Goal: Task Accomplishment & Management: Manage account settings

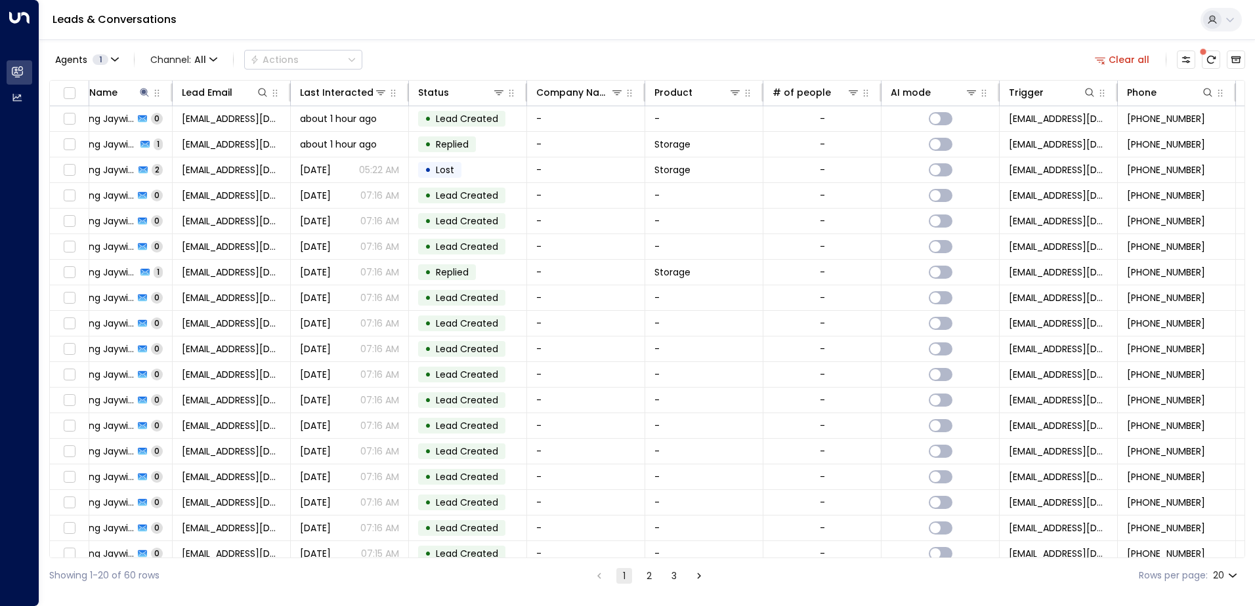
scroll to position [0, 11]
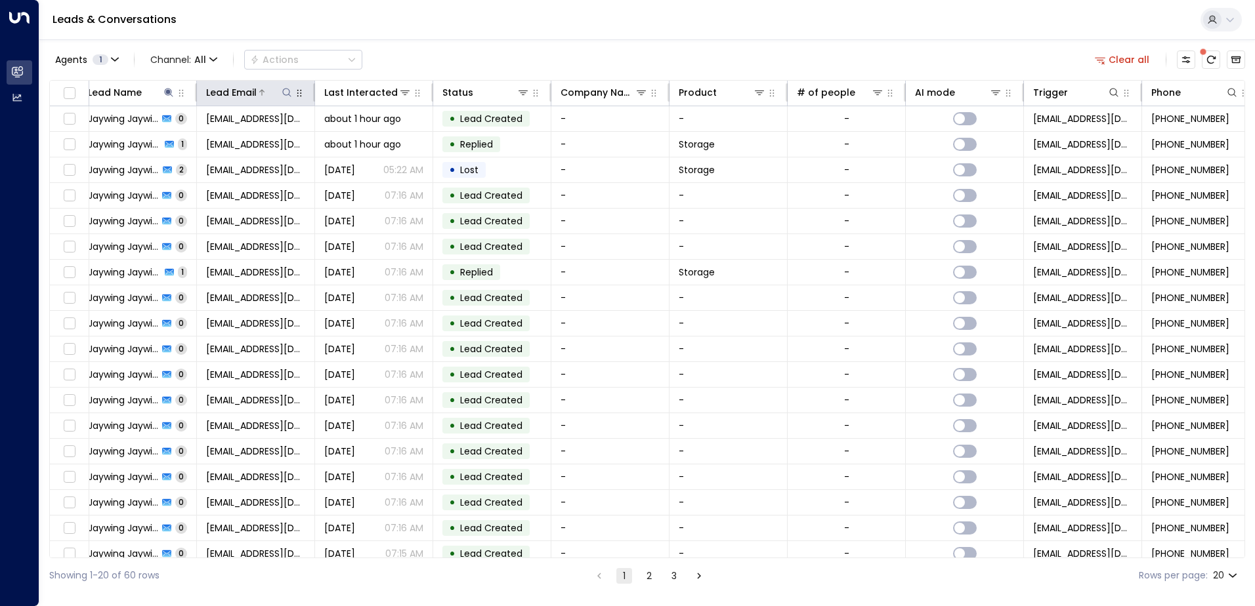
click at [283, 91] on icon at bounding box center [286, 92] width 9 height 9
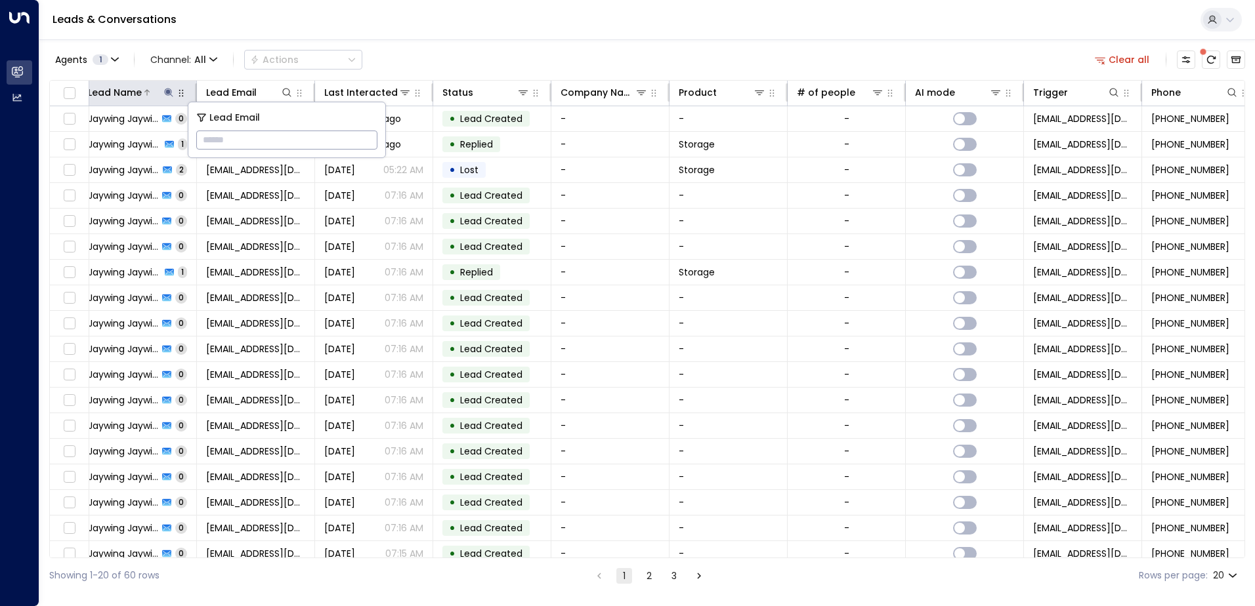
click at [169, 94] on icon at bounding box center [168, 92] width 11 height 11
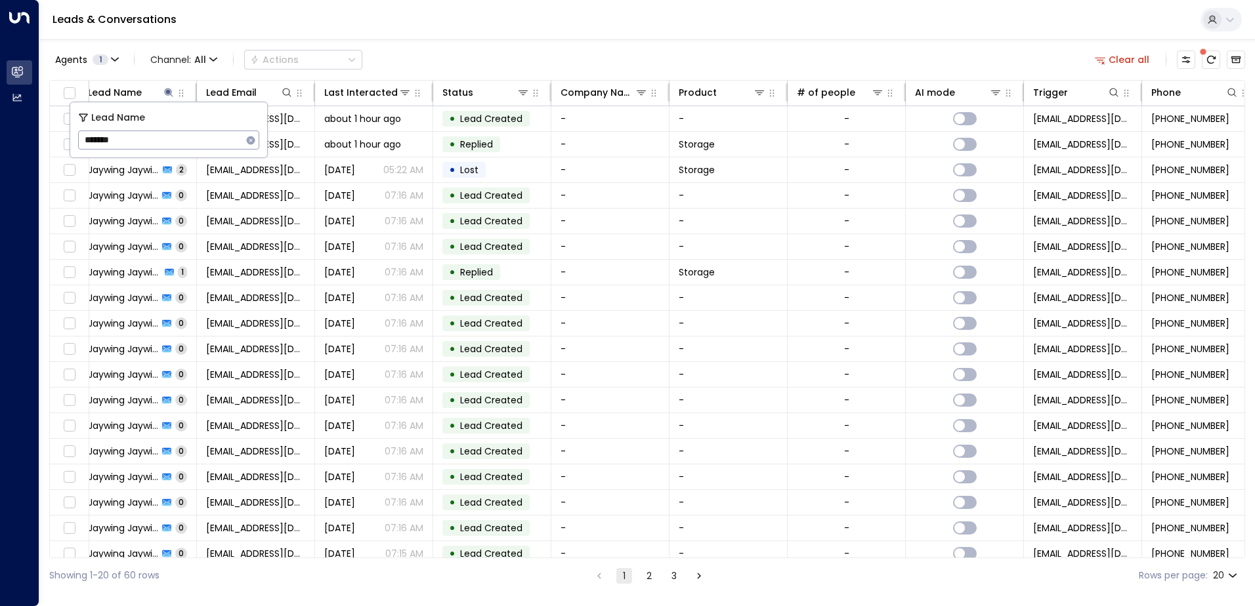
click at [250, 139] on icon "button" at bounding box center [250, 140] width 11 height 11
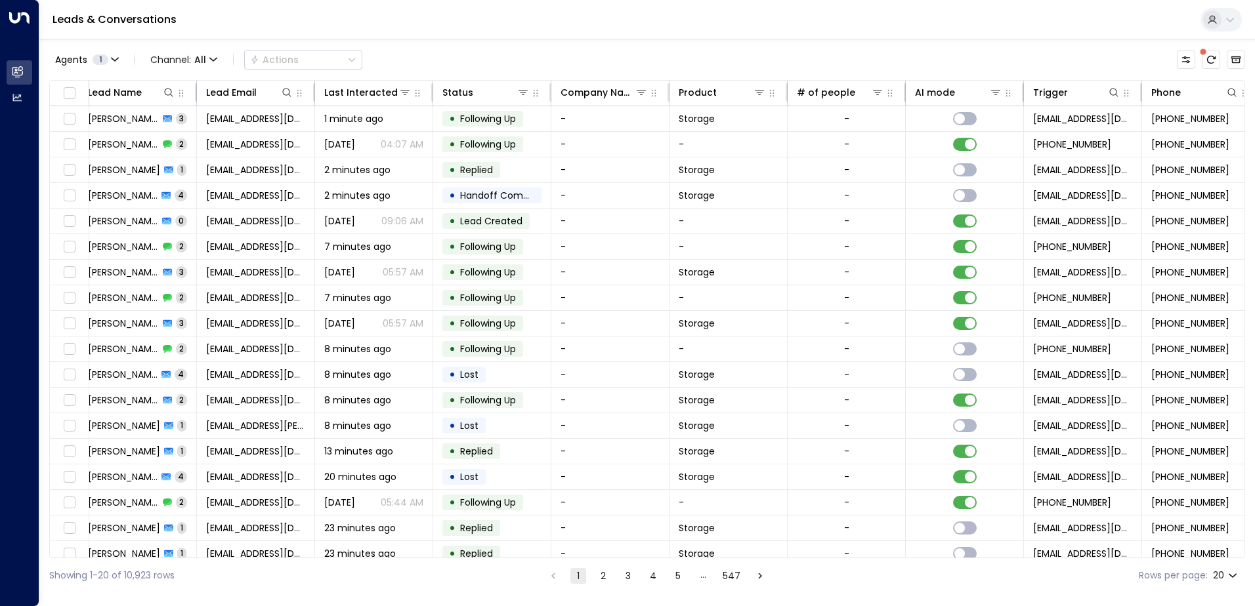
click at [404, 60] on div "Agents 1 Channel: All Actions" at bounding box center [647, 60] width 1196 height 28
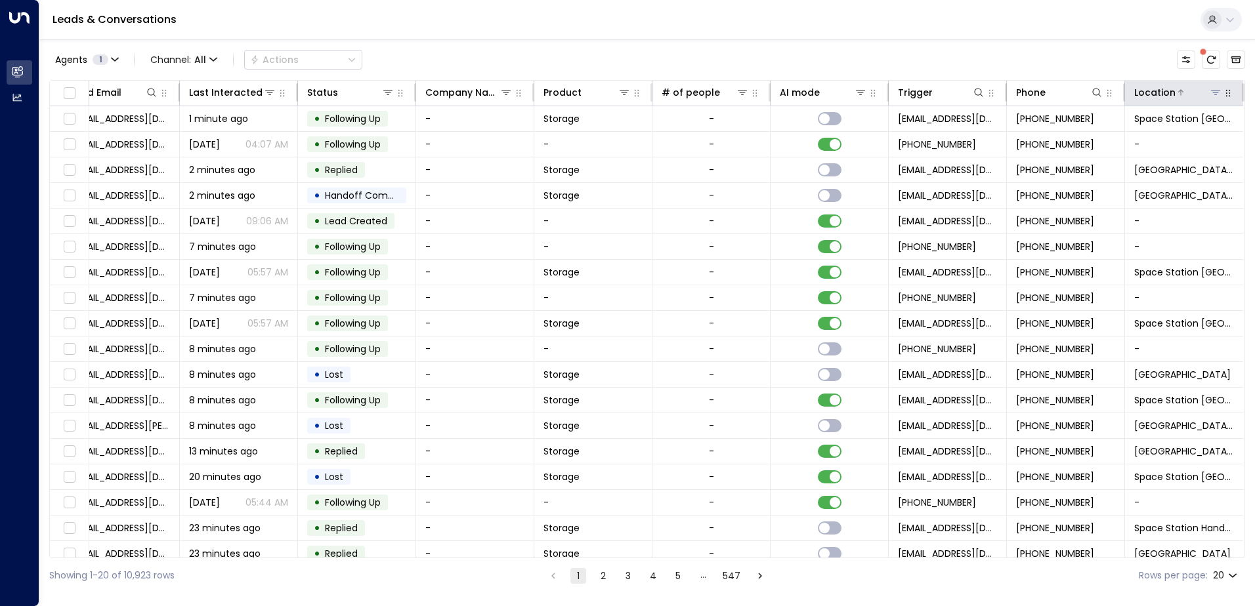
click at [1211, 94] on icon at bounding box center [1215, 92] width 11 height 11
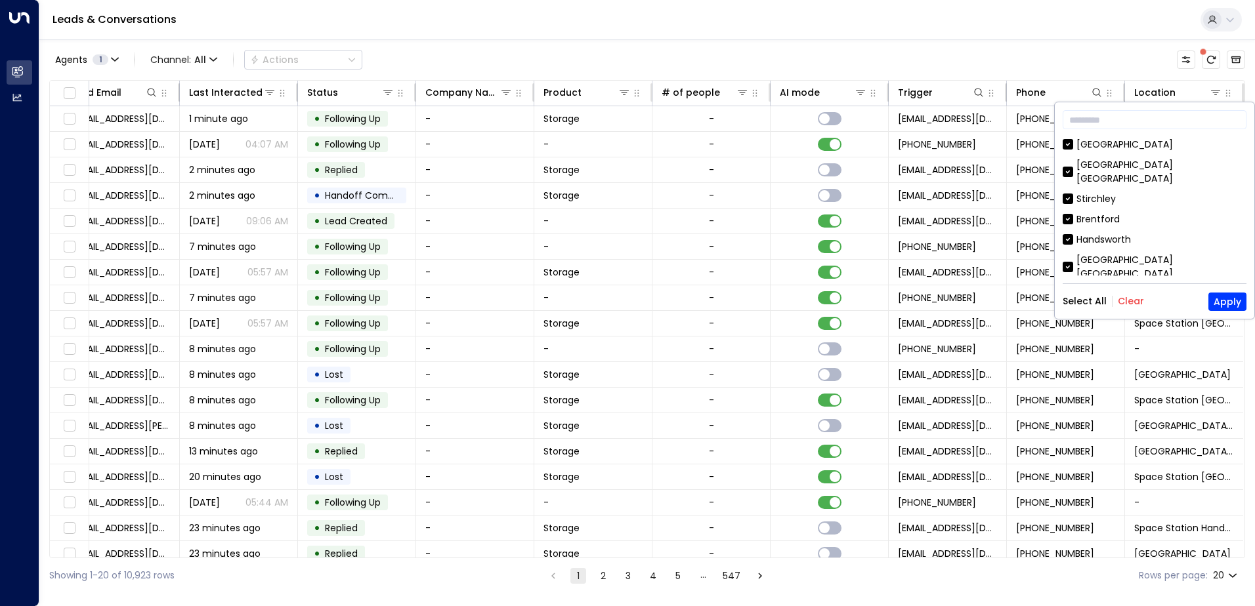
click at [1125, 297] on button "Clear" at bounding box center [1131, 301] width 26 height 11
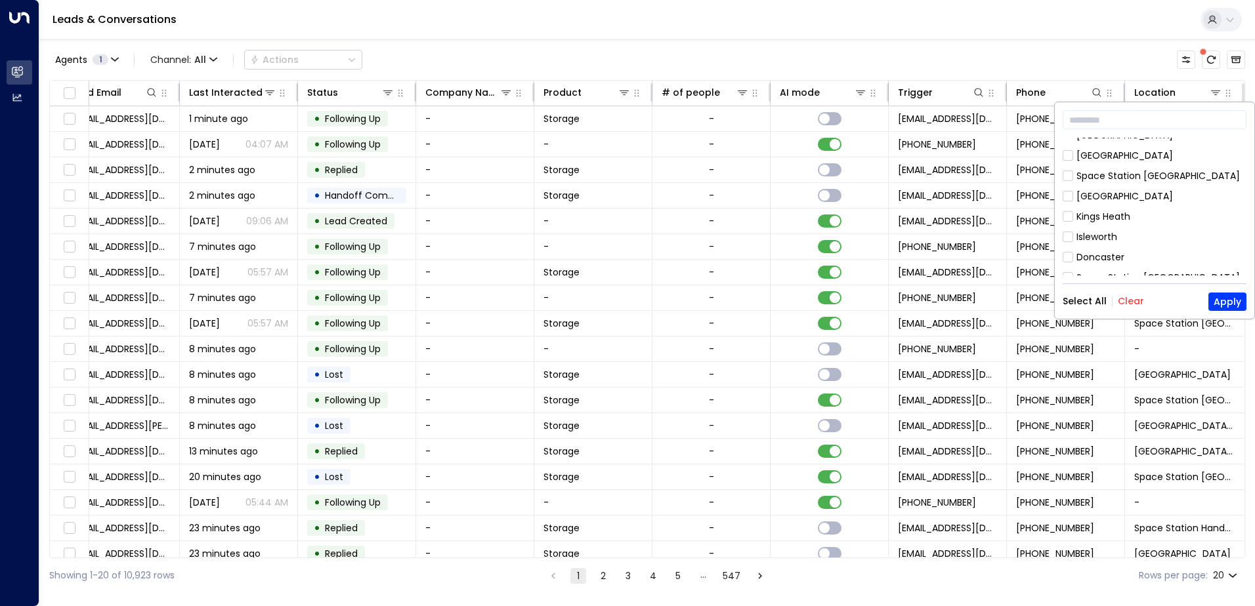
scroll to position [591, 0]
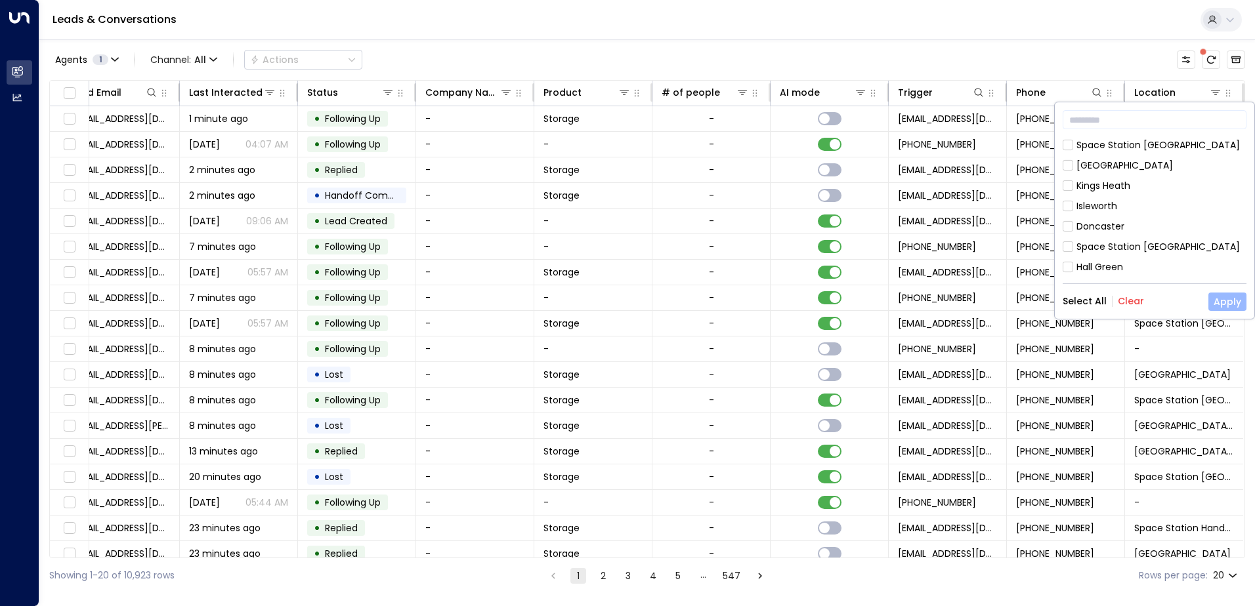
click at [1230, 303] on button "Apply" at bounding box center [1227, 302] width 38 height 18
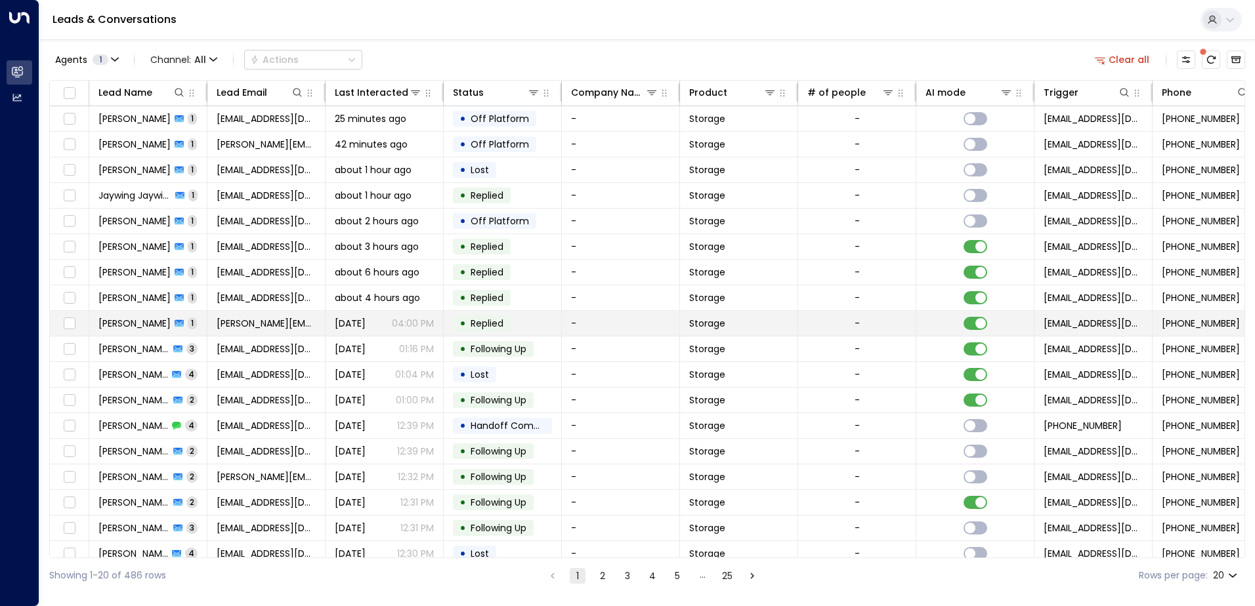
click at [629, 324] on td "-" at bounding box center [621, 323] width 118 height 25
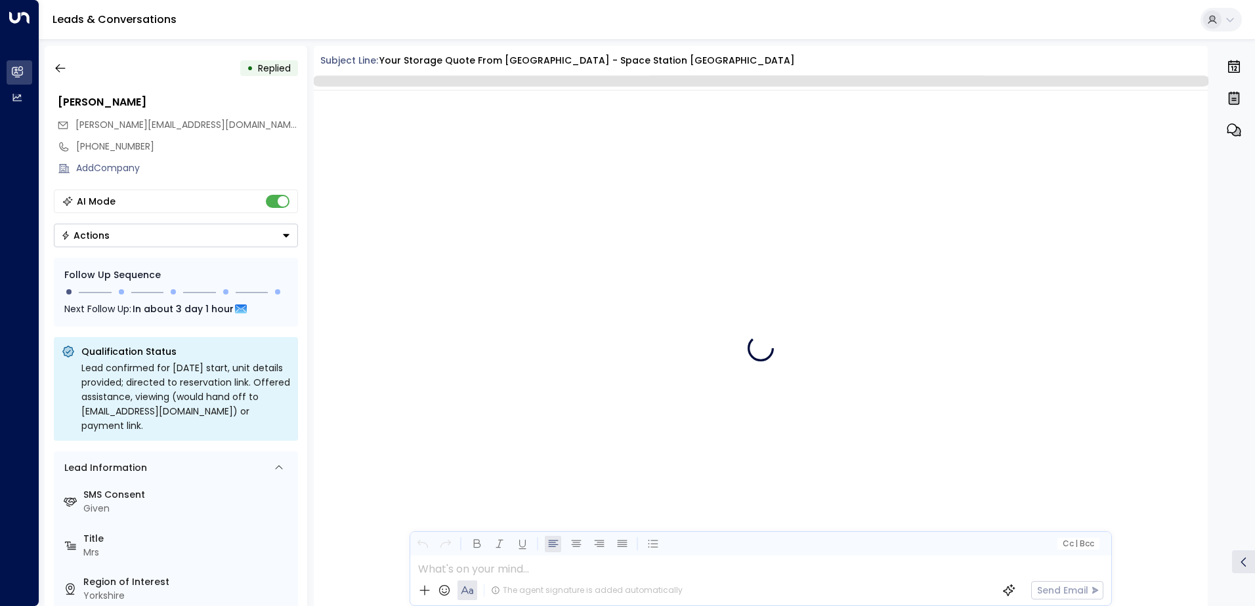
scroll to position [495, 0]
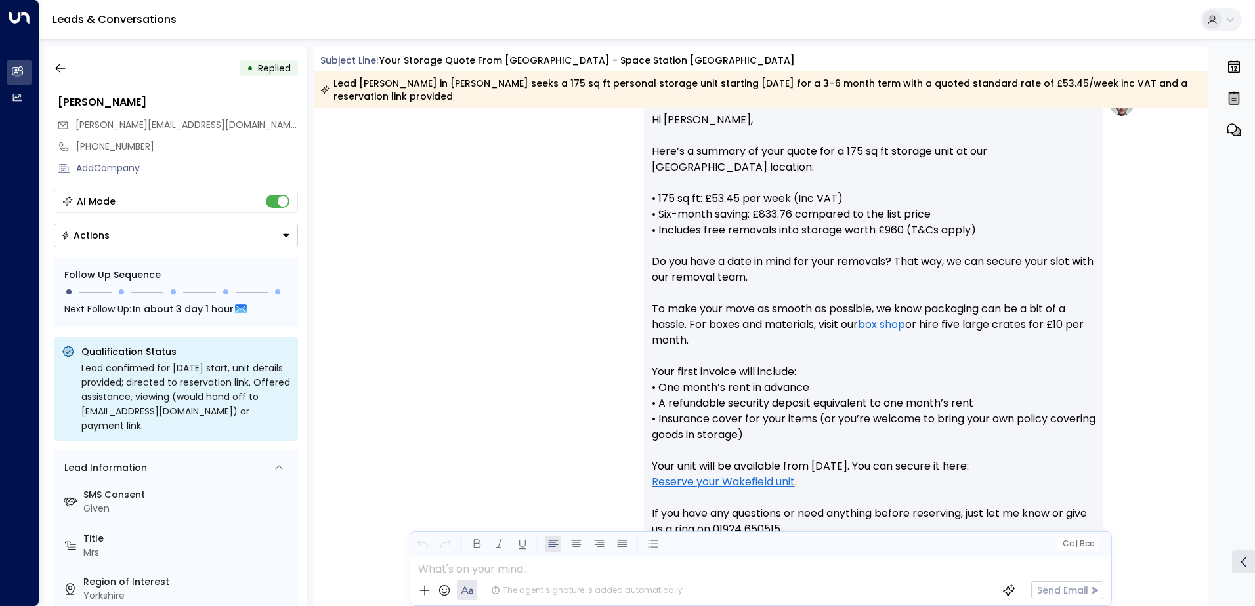
click at [217, 234] on button "Actions" at bounding box center [176, 236] width 244 height 24
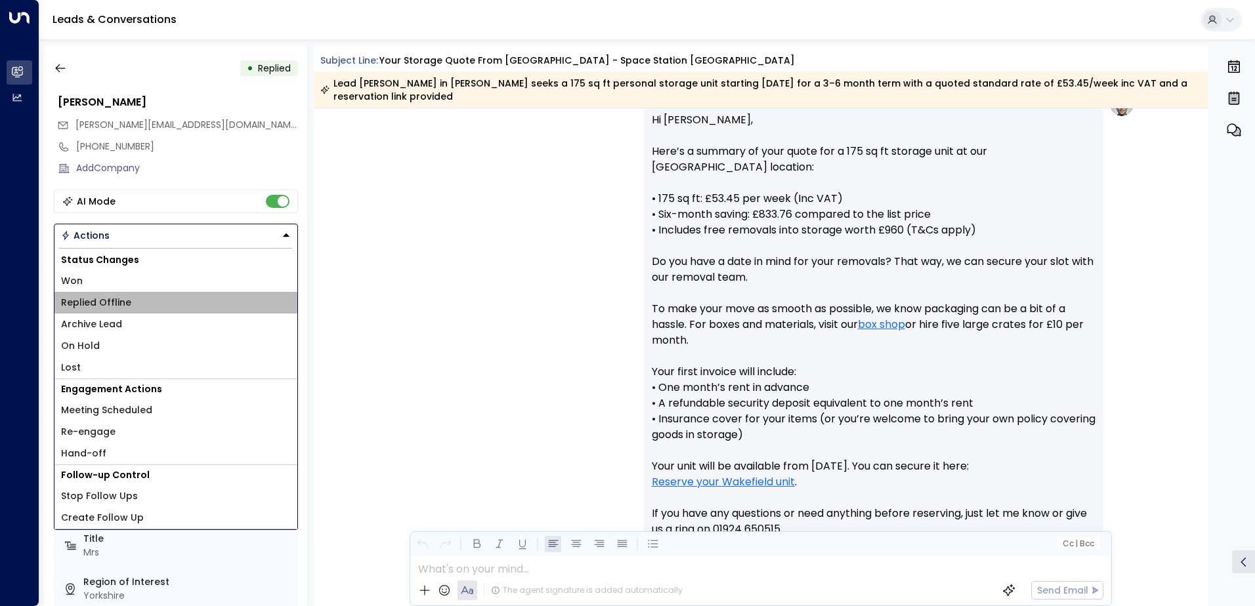
click at [171, 302] on li "Replied Offline" at bounding box center [175, 303] width 243 height 22
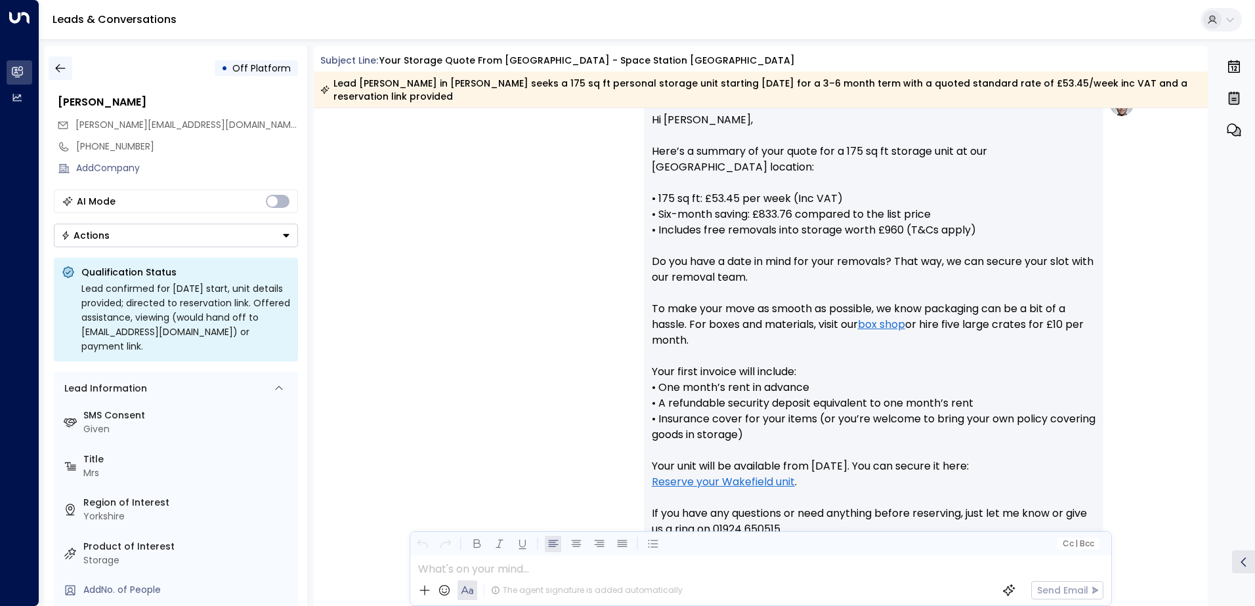
click at [60, 73] on icon "button" at bounding box center [60, 68] width 13 height 13
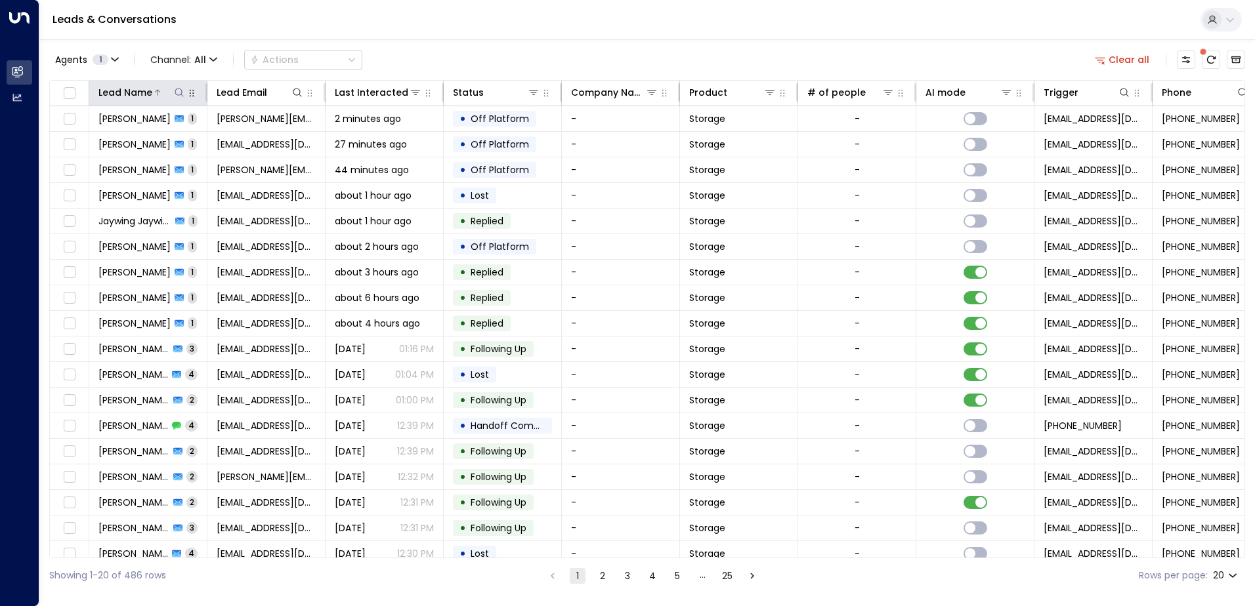
click at [177, 91] on icon at bounding box center [179, 92] width 11 height 11
type input "**********"
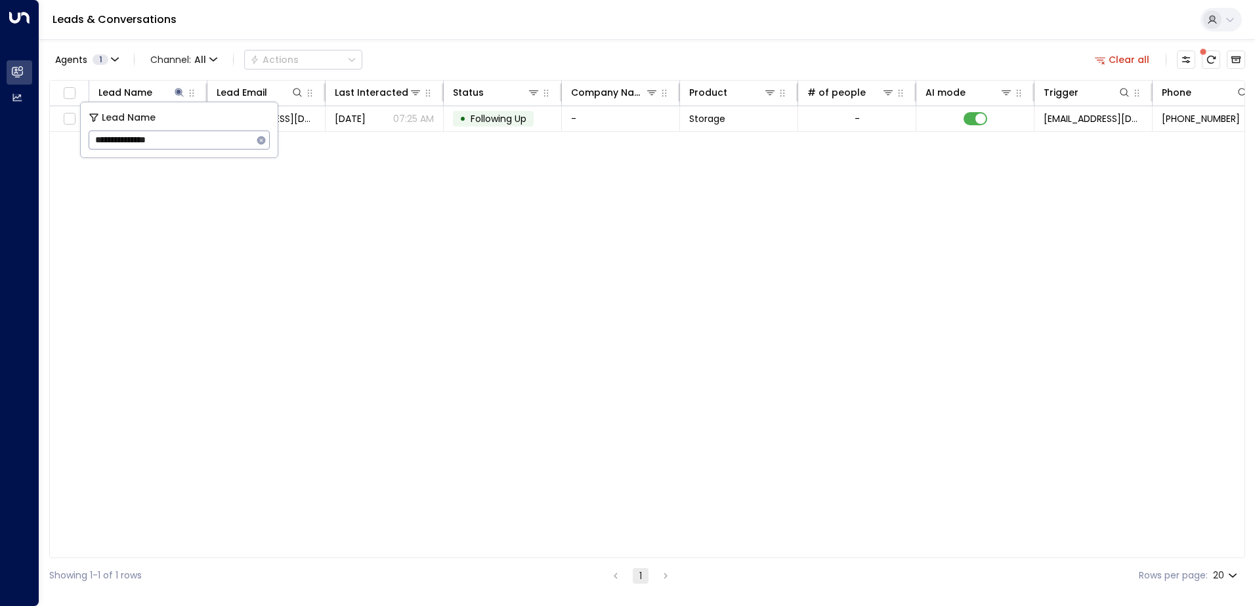
click at [417, 37] on div "Leads & Conversations" at bounding box center [647, 20] width 1216 height 40
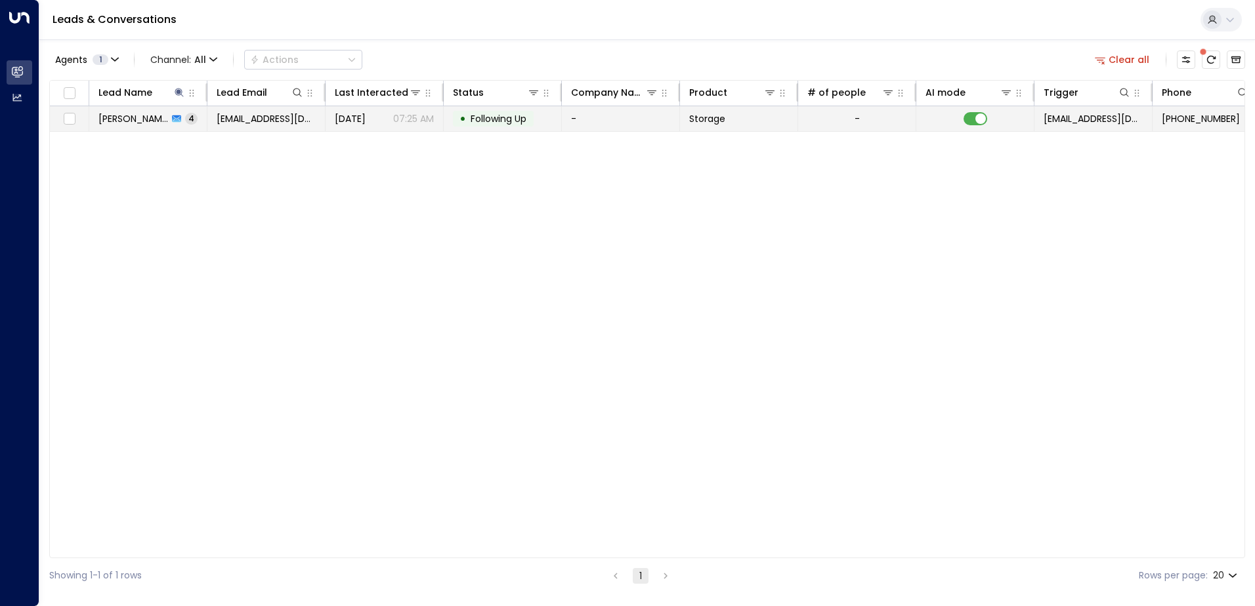
click at [305, 127] on td "[EMAIL_ADDRESS][DOMAIN_NAME]" at bounding box center [266, 118] width 118 height 25
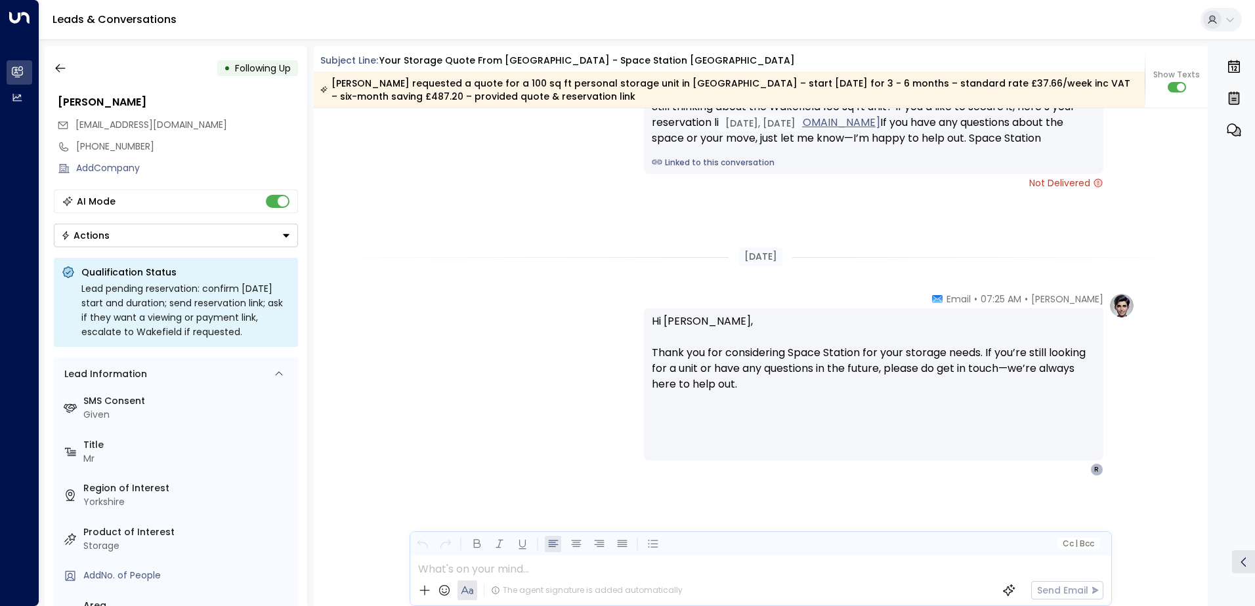
scroll to position [2167, 0]
click at [289, 238] on icon "Button group with a nested menu" at bounding box center [286, 235] width 9 height 9
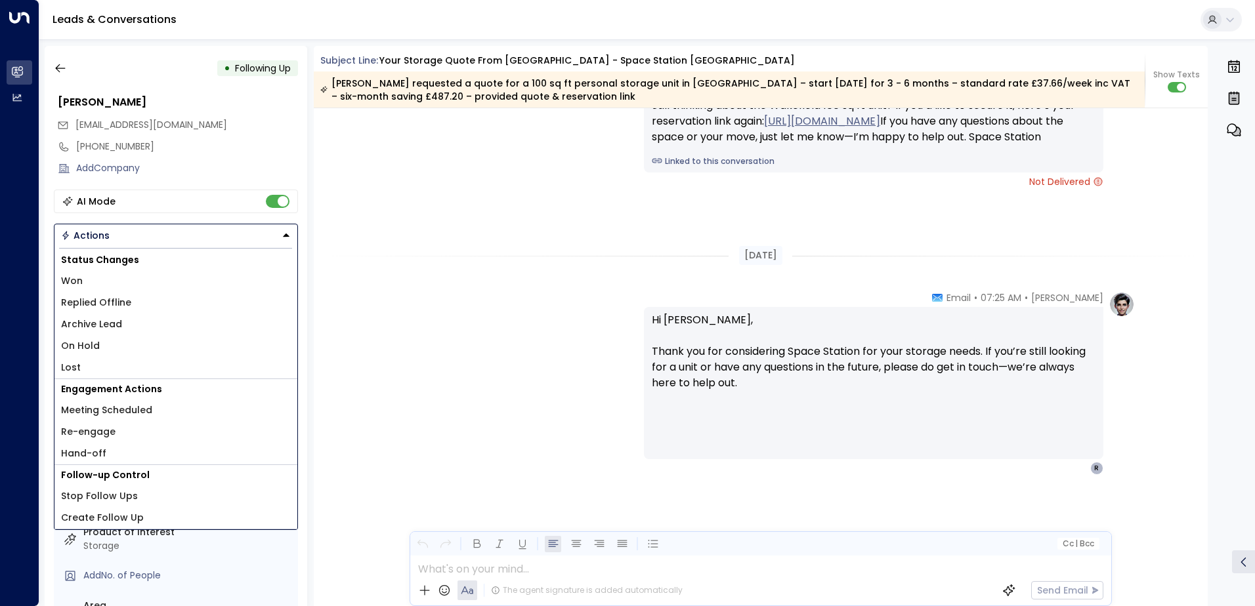
click at [289, 238] on icon "Button group with a nested menu" at bounding box center [285, 235] width 9 height 9
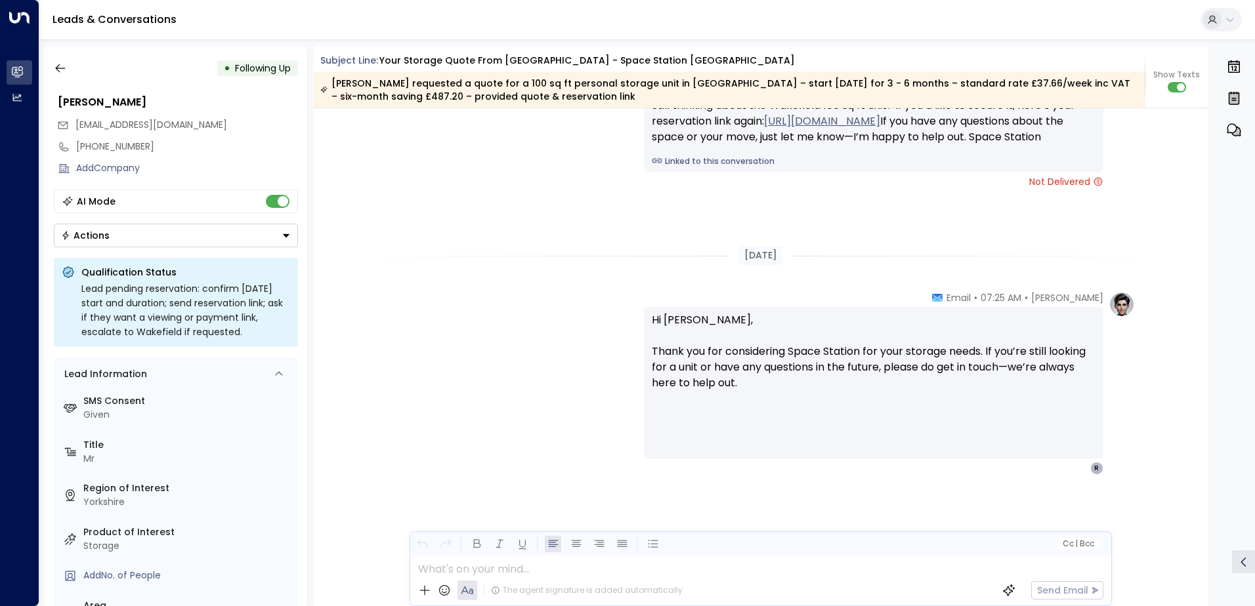
click at [412, 241] on div "[DATE]" at bounding box center [761, 255] width 895 height 45
